Goal: Task Accomplishment & Management: Use online tool/utility

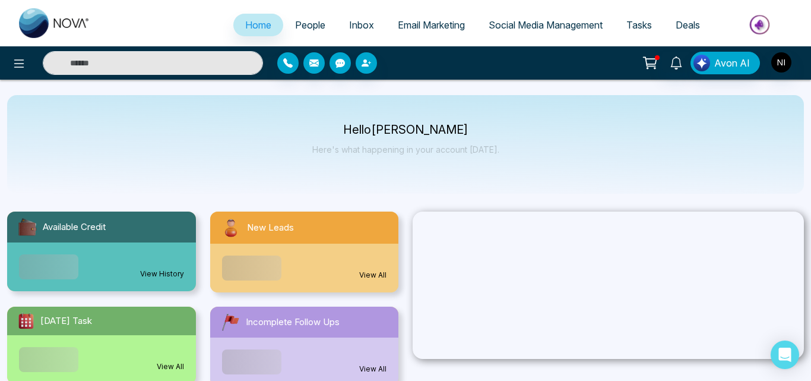
select select "*"
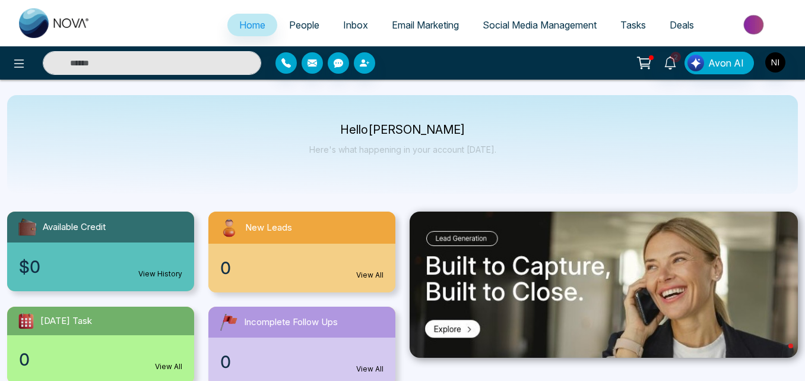
click at [293, 27] on span "People" at bounding box center [304, 25] width 30 height 12
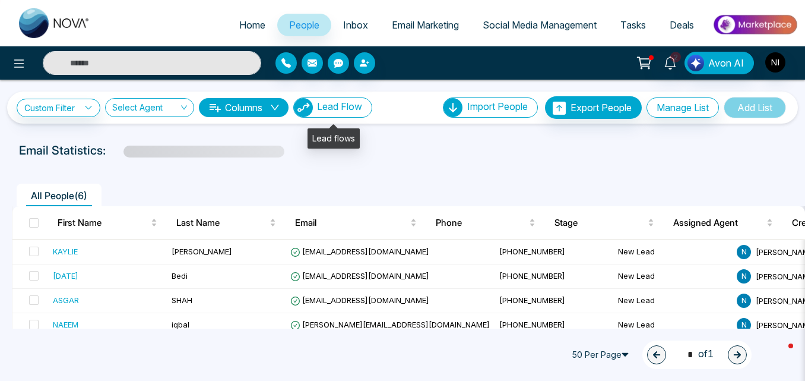
click at [324, 100] on button "Lead Flow" at bounding box center [332, 107] width 79 height 20
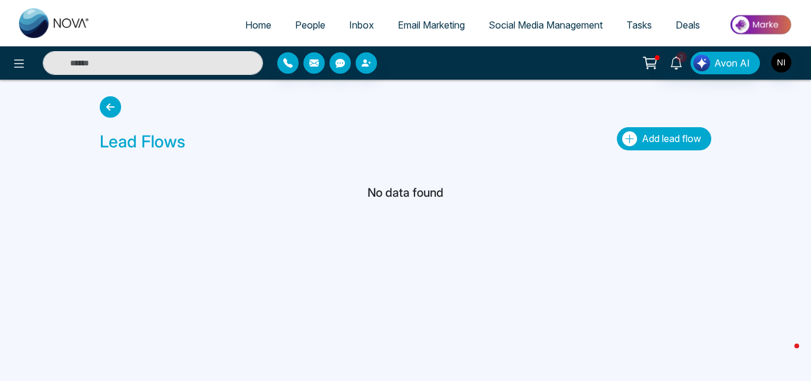
click at [676, 144] on span "Add lead flow" at bounding box center [671, 138] width 59 height 12
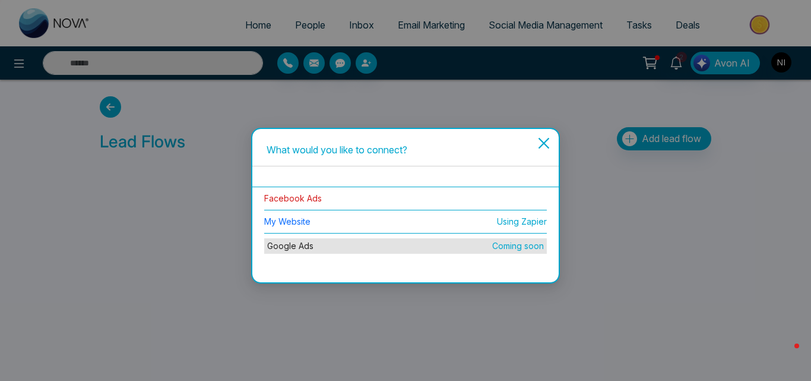
click at [298, 194] on link "Facebook Ads" at bounding box center [293, 198] width 58 height 10
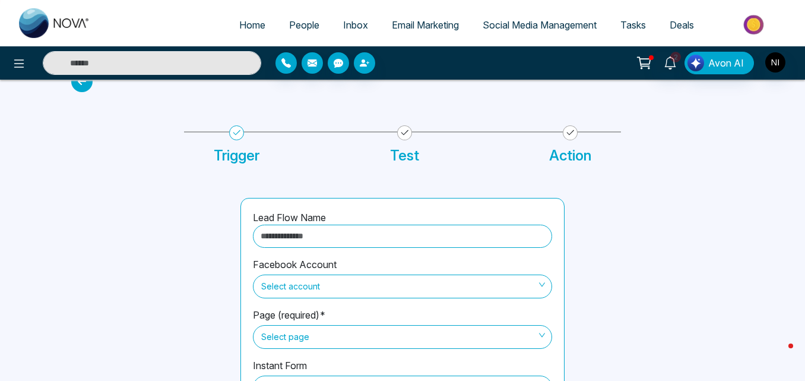
scroll to position [101, 0]
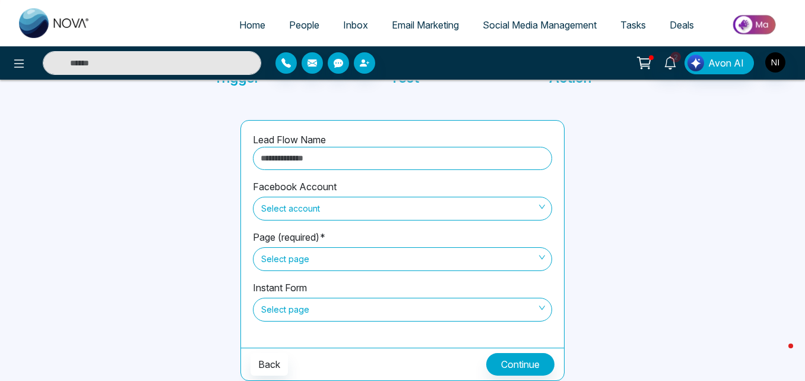
click at [472, 204] on span "Select account" at bounding box center [402, 208] width 283 height 20
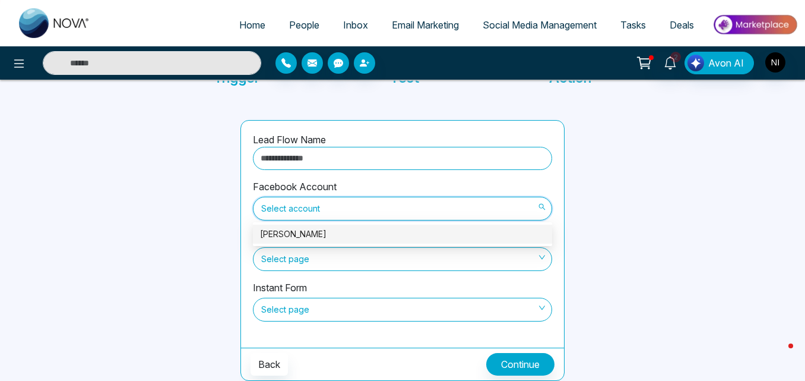
click at [442, 229] on div "Naeem Iqbal" at bounding box center [402, 233] width 285 height 13
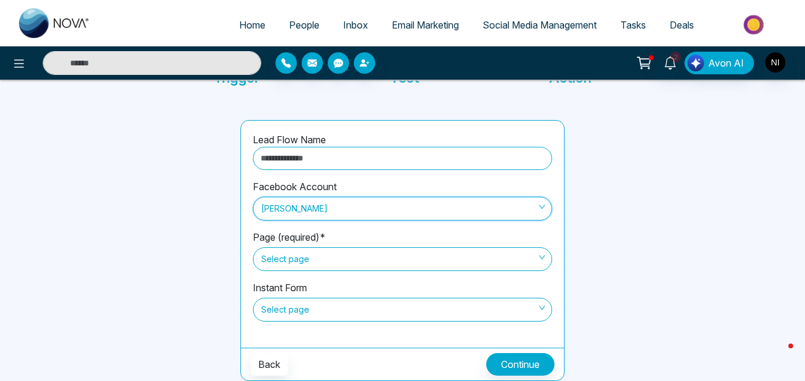
click at [450, 270] on span at bounding box center [398, 259] width 277 height 23
click at [608, 251] on div at bounding box center [656, 250] width 169 height 261
click at [297, 257] on span "Select page" at bounding box center [402, 259] width 283 height 20
click at [572, 202] on div at bounding box center [656, 250] width 169 height 261
click at [415, 258] on span "Select page" at bounding box center [402, 259] width 283 height 20
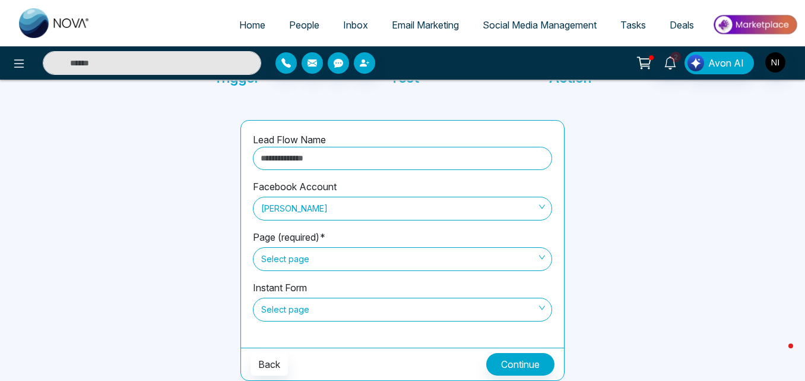
click at [465, 262] on span "Select page" at bounding box center [402, 259] width 283 height 20
click at [452, 259] on span "Select page" at bounding box center [402, 259] width 283 height 20
click at [468, 251] on span "Select page" at bounding box center [402, 259] width 283 height 20
click at [767, 65] on img "button" at bounding box center [775, 62] width 20 height 20
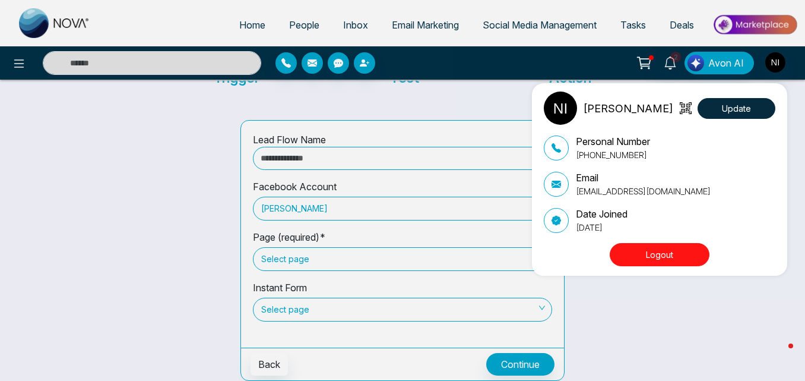
click at [679, 259] on button "Logout" at bounding box center [660, 254] width 100 height 23
